Goal: Register for event/course

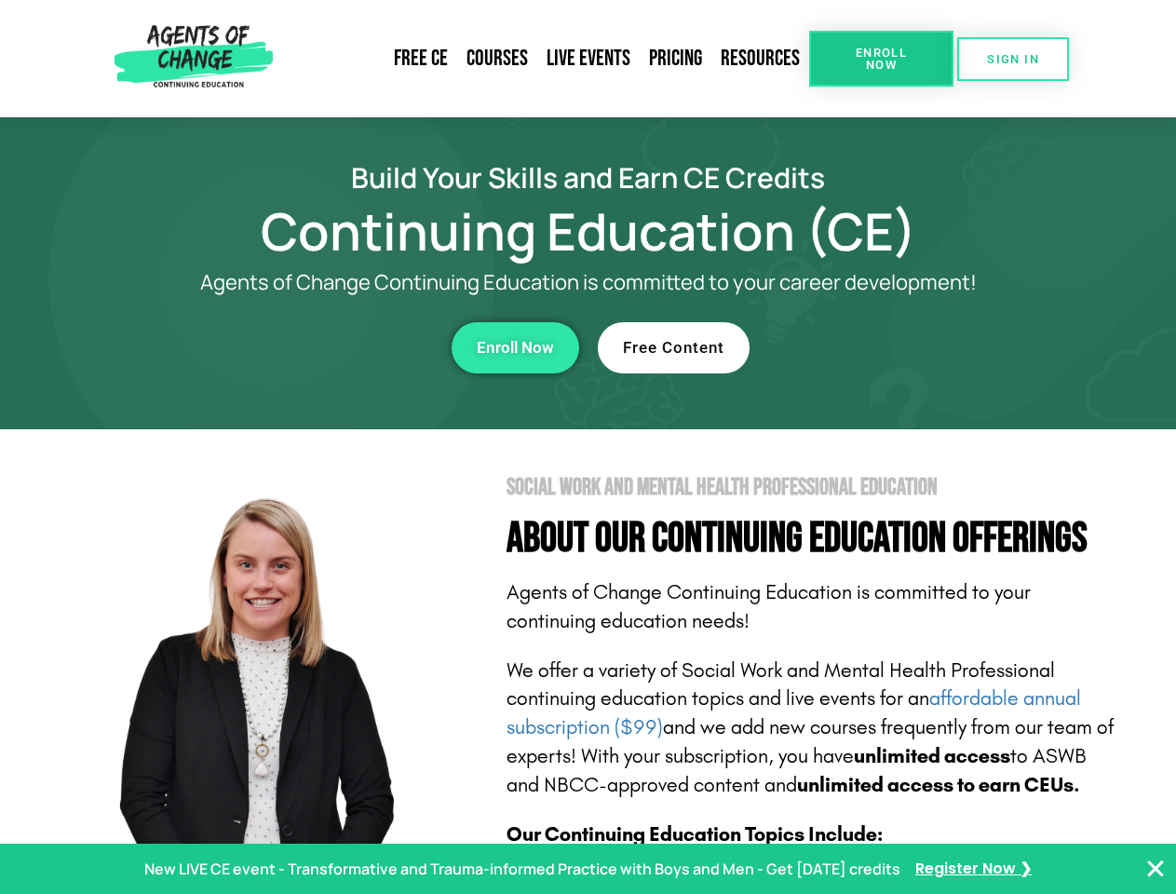
click at [587, 447] on section "Social Work and Mental Health Professional Education About Our Continuing Educa…" at bounding box center [588, 820] width 1176 height 782
click at [760, 59] on link "Resources" at bounding box center [760, 58] width 98 height 43
click at [881, 59] on span "Enroll Now" at bounding box center [881, 59] width 85 height 24
click at [1013, 59] on span "SIGN IN" at bounding box center [1013, 59] width 52 height 12
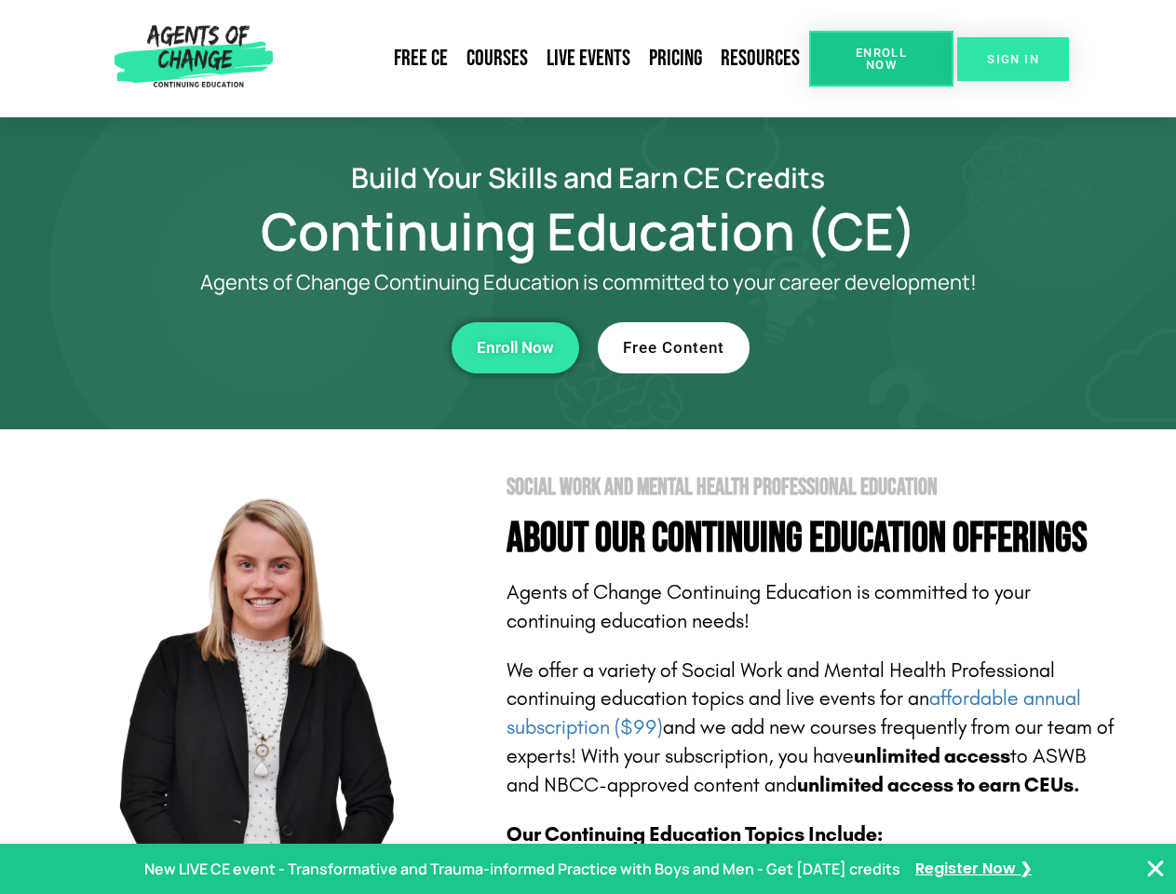
click at [1013, 59] on span "SIGN IN" at bounding box center [1013, 59] width 52 height 12
click at [323, 347] on div "Enroll Now" at bounding box center [323, 347] width 512 height 51
click at [515, 347] on span "Enroll Now" at bounding box center [515, 348] width 77 height 16
